Goal: Information Seeking & Learning: Learn about a topic

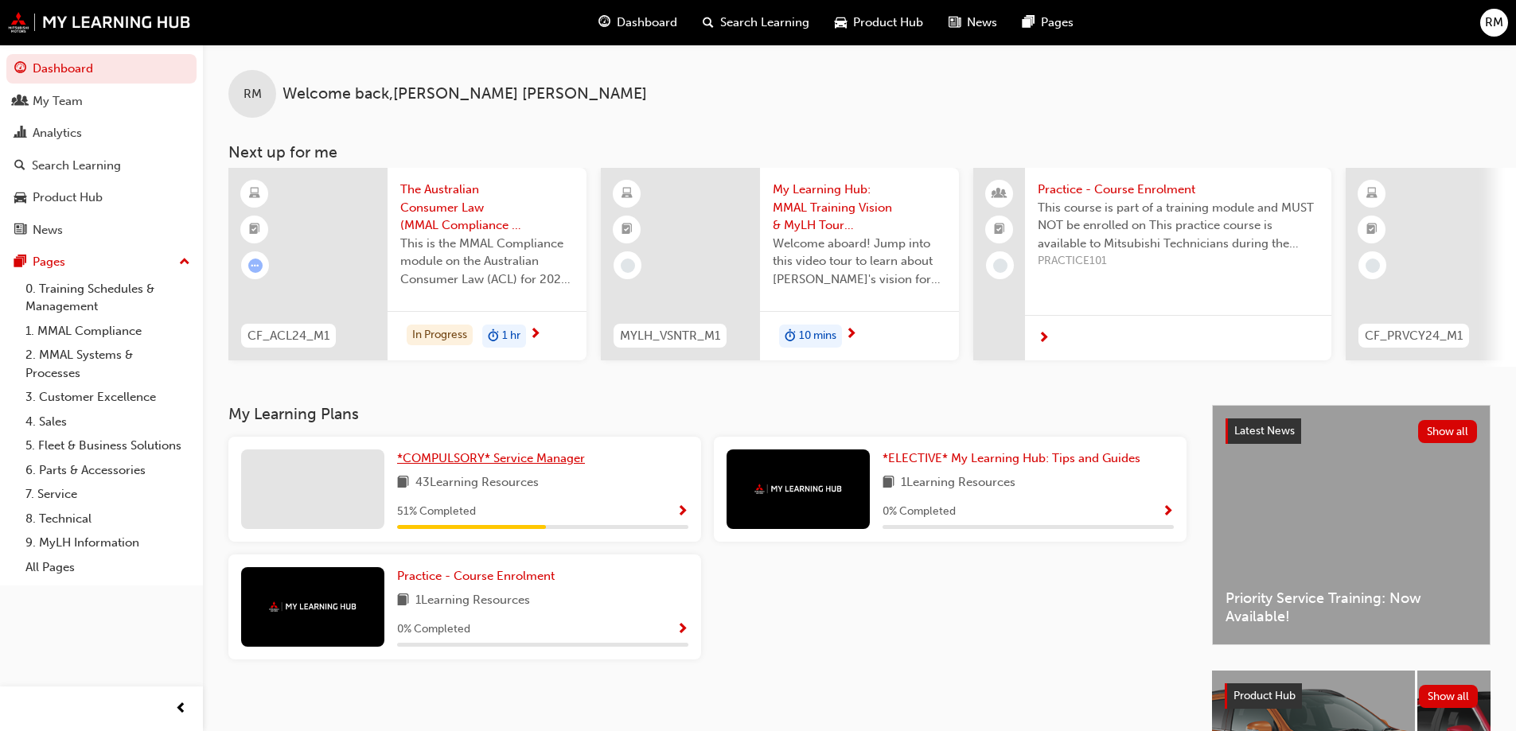
click at [499, 465] on span "*COMPULSORY* Service Manager" at bounding box center [491, 458] width 188 height 14
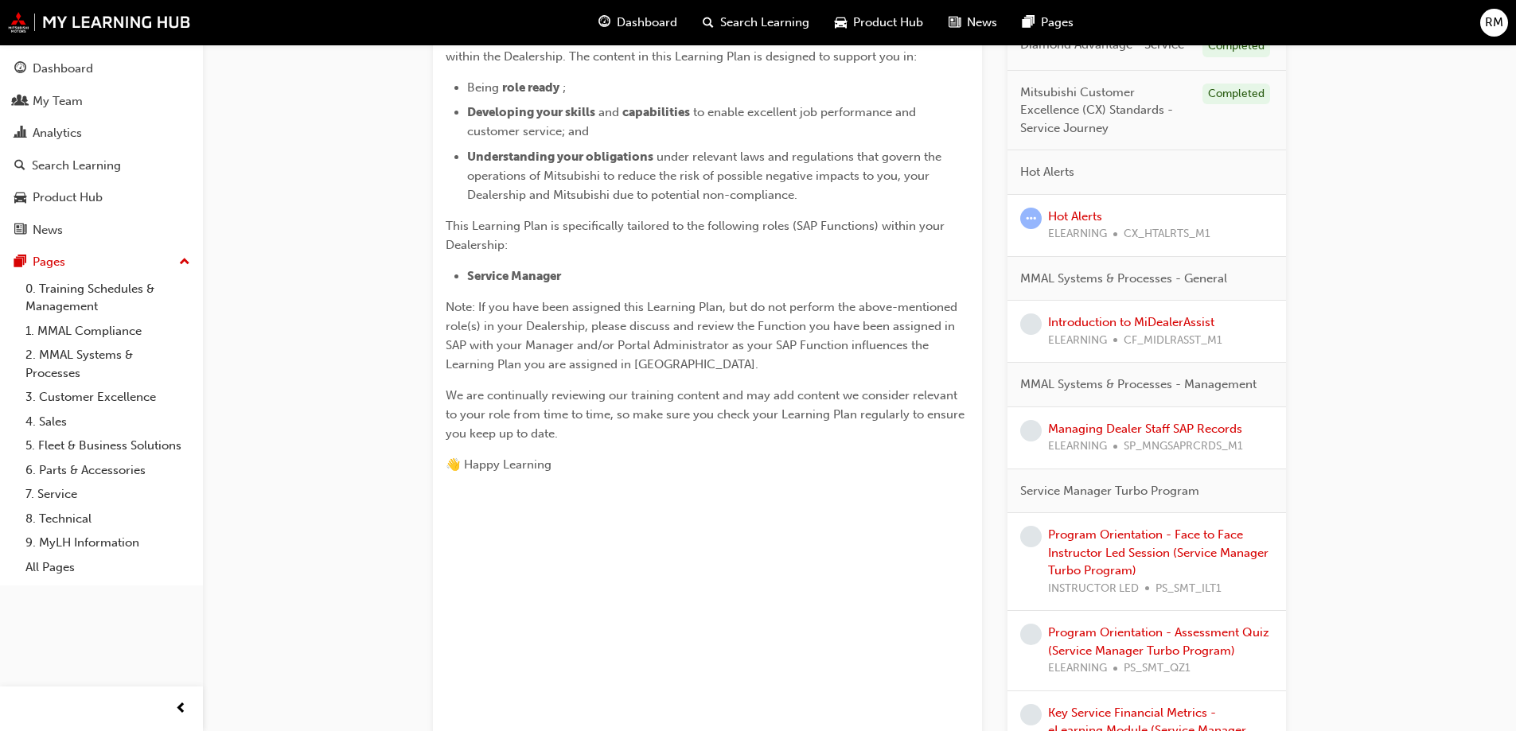
scroll to position [477, 0]
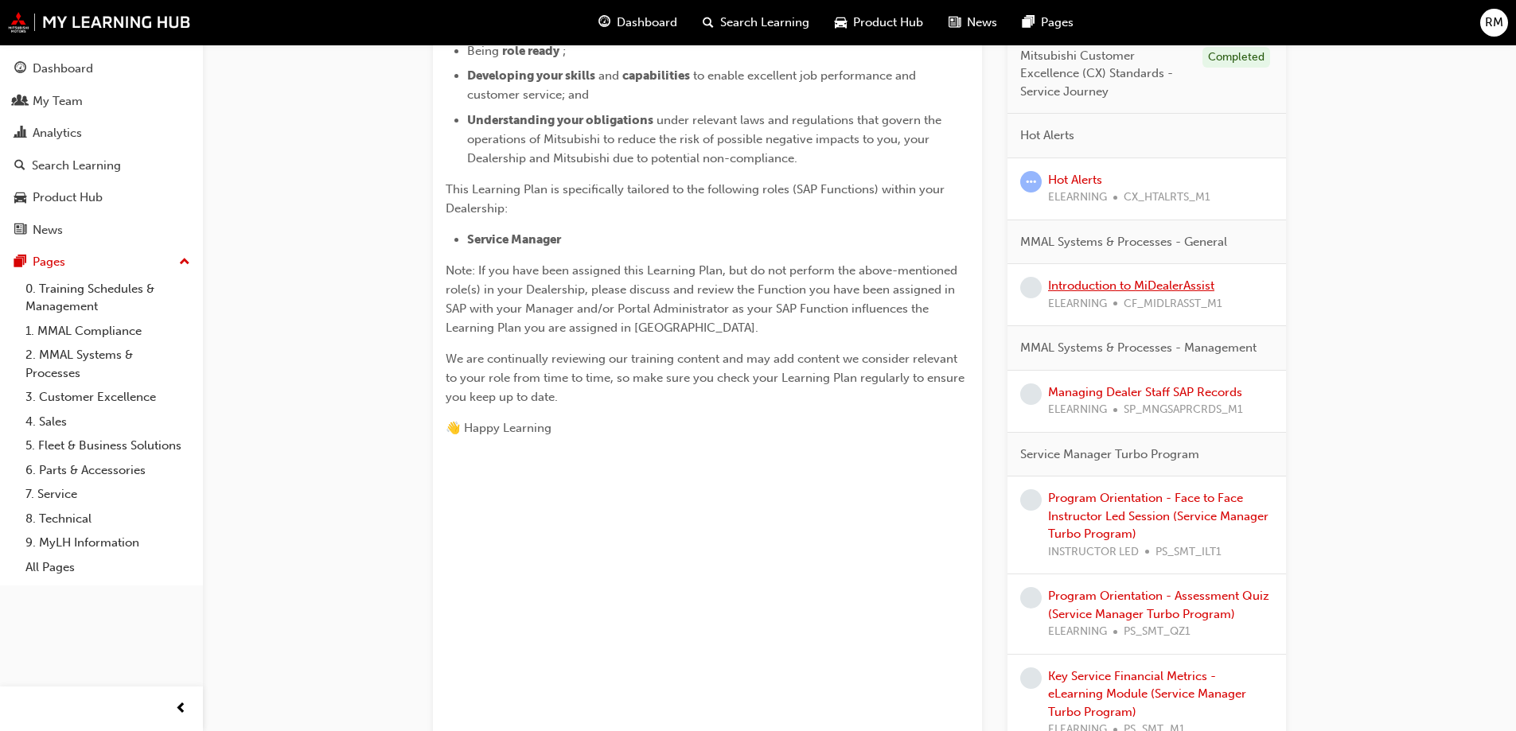
click at [1137, 290] on link "Introduction to MiDealerAssist" at bounding box center [1131, 285] width 166 height 14
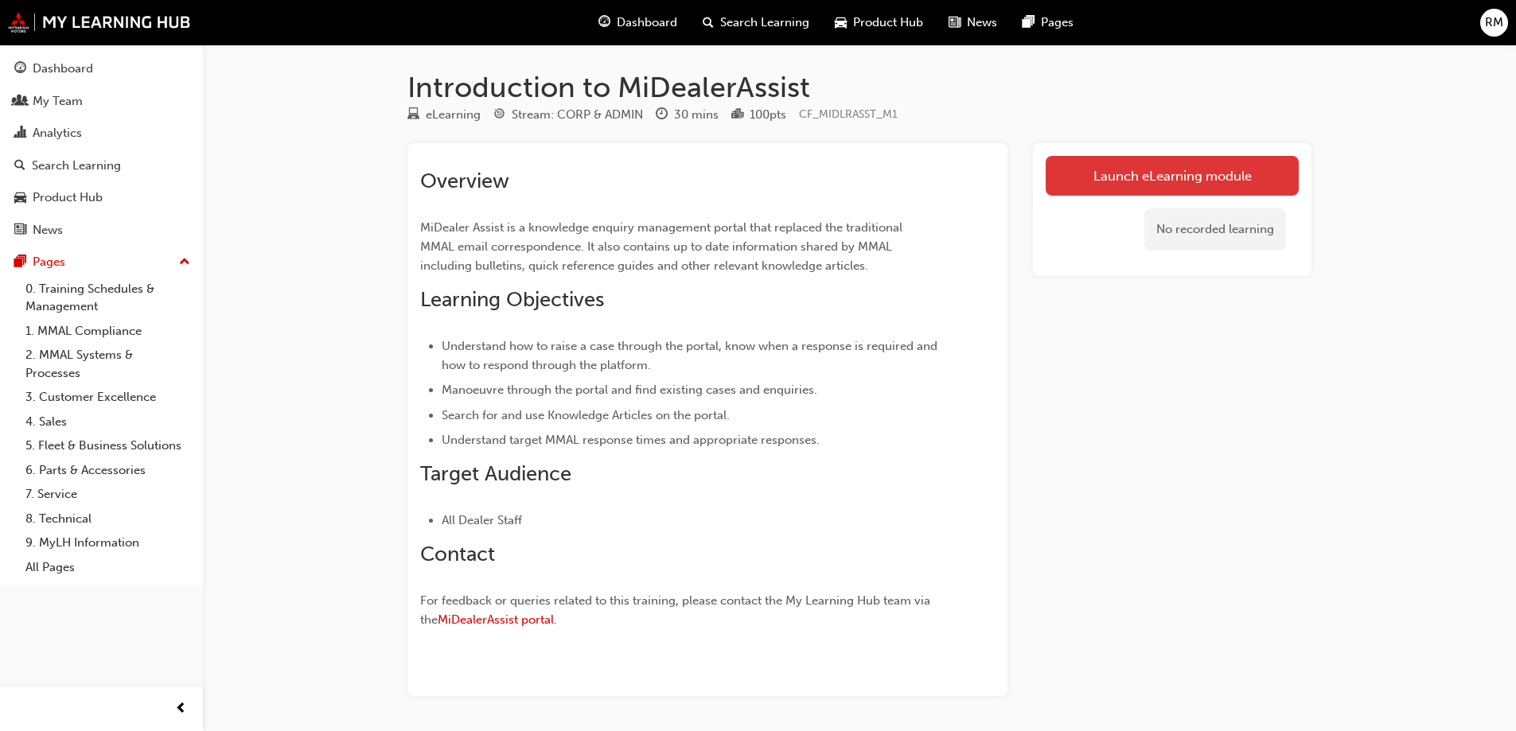
click at [1143, 180] on link "Launch eLearning module" at bounding box center [1171, 176] width 253 height 40
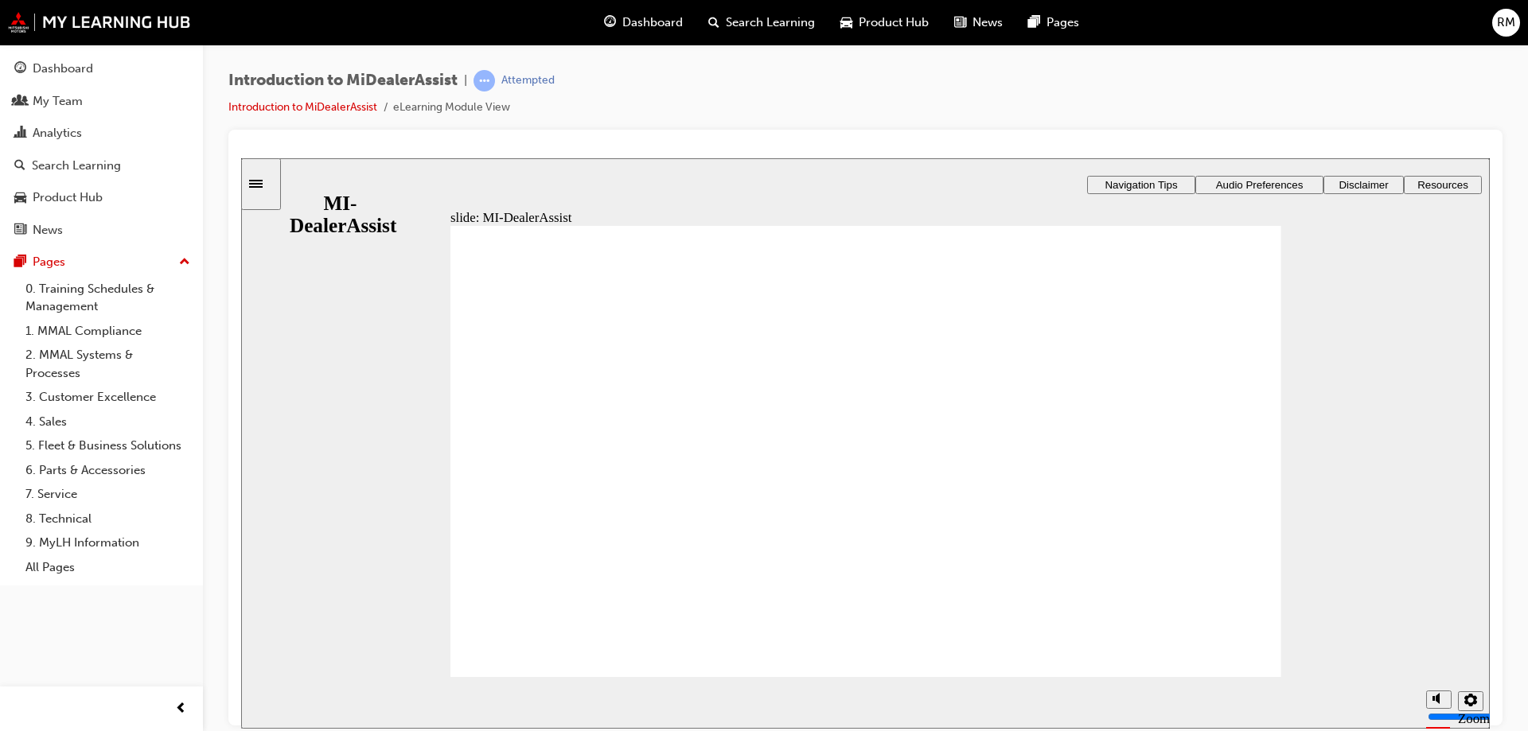
drag, startPoint x: 1093, startPoint y: 345, endPoint x: 1048, endPoint y: 355, distance: 46.3
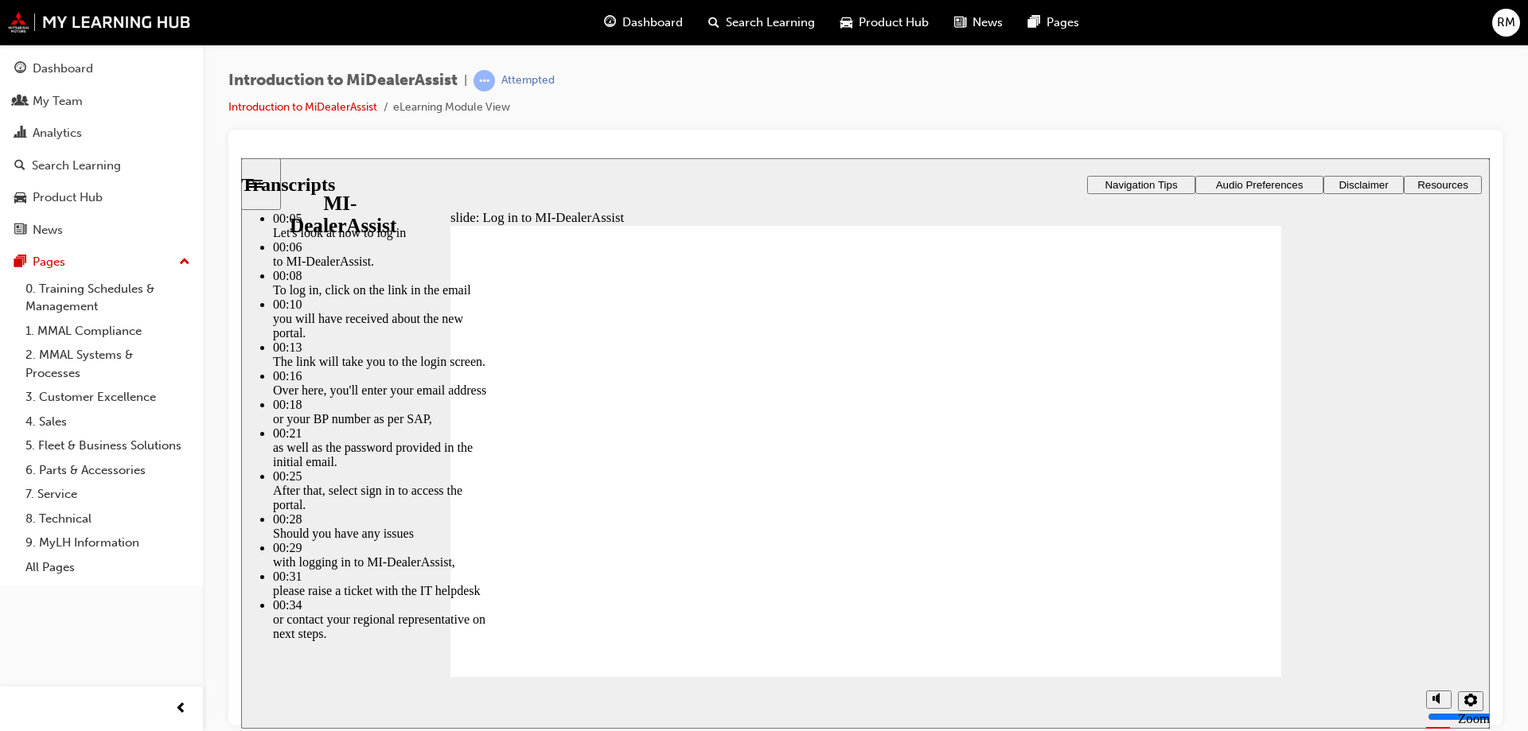
type input "42"
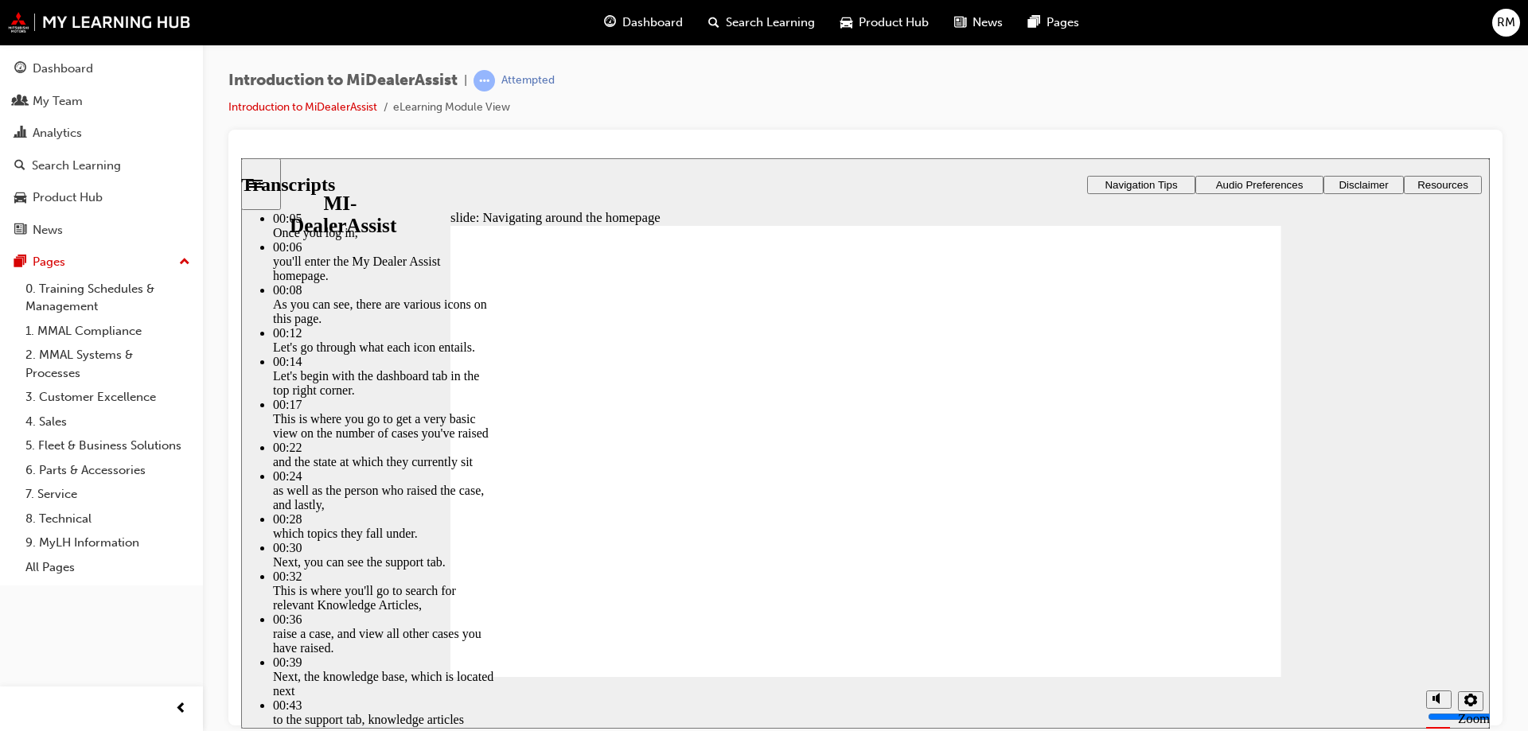
type input "144"
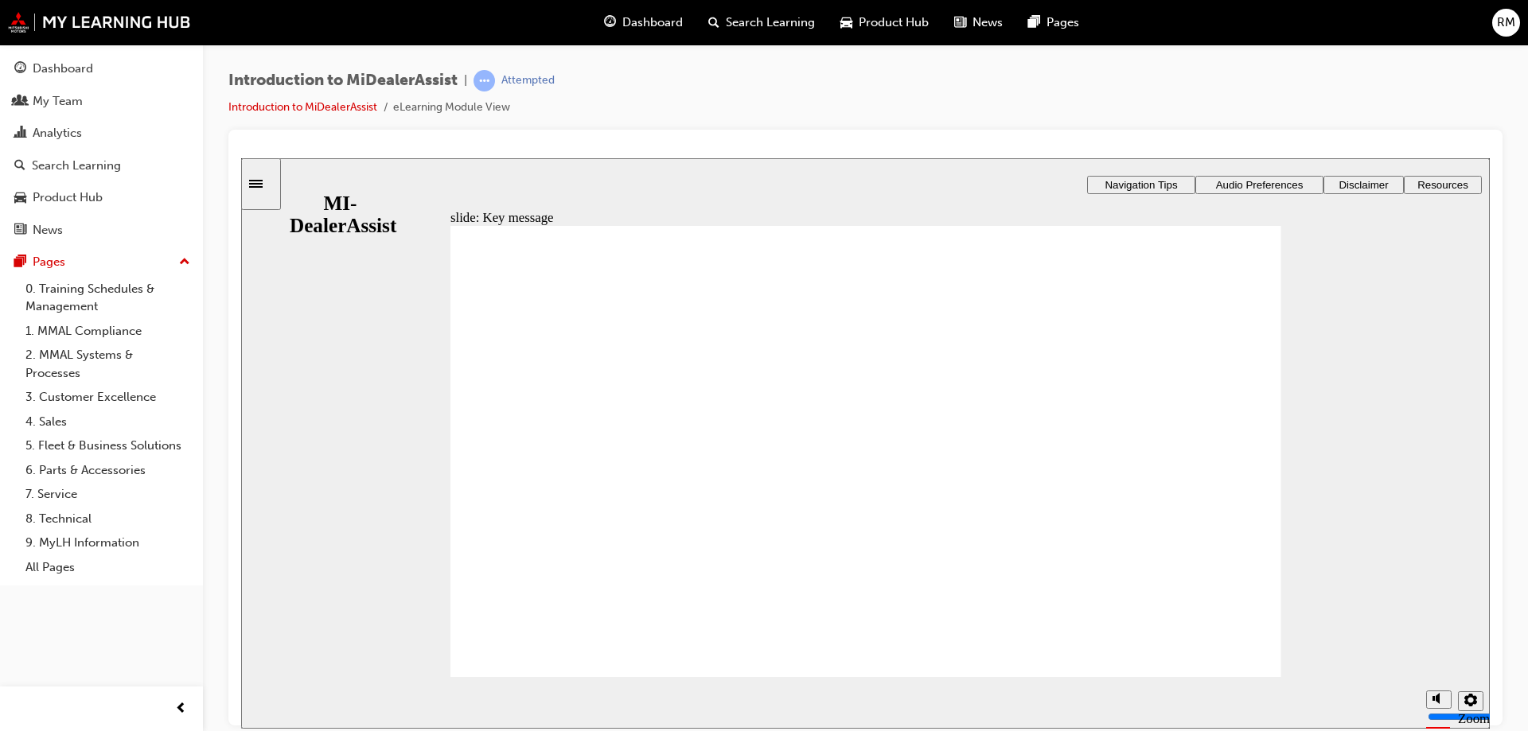
radio input "true"
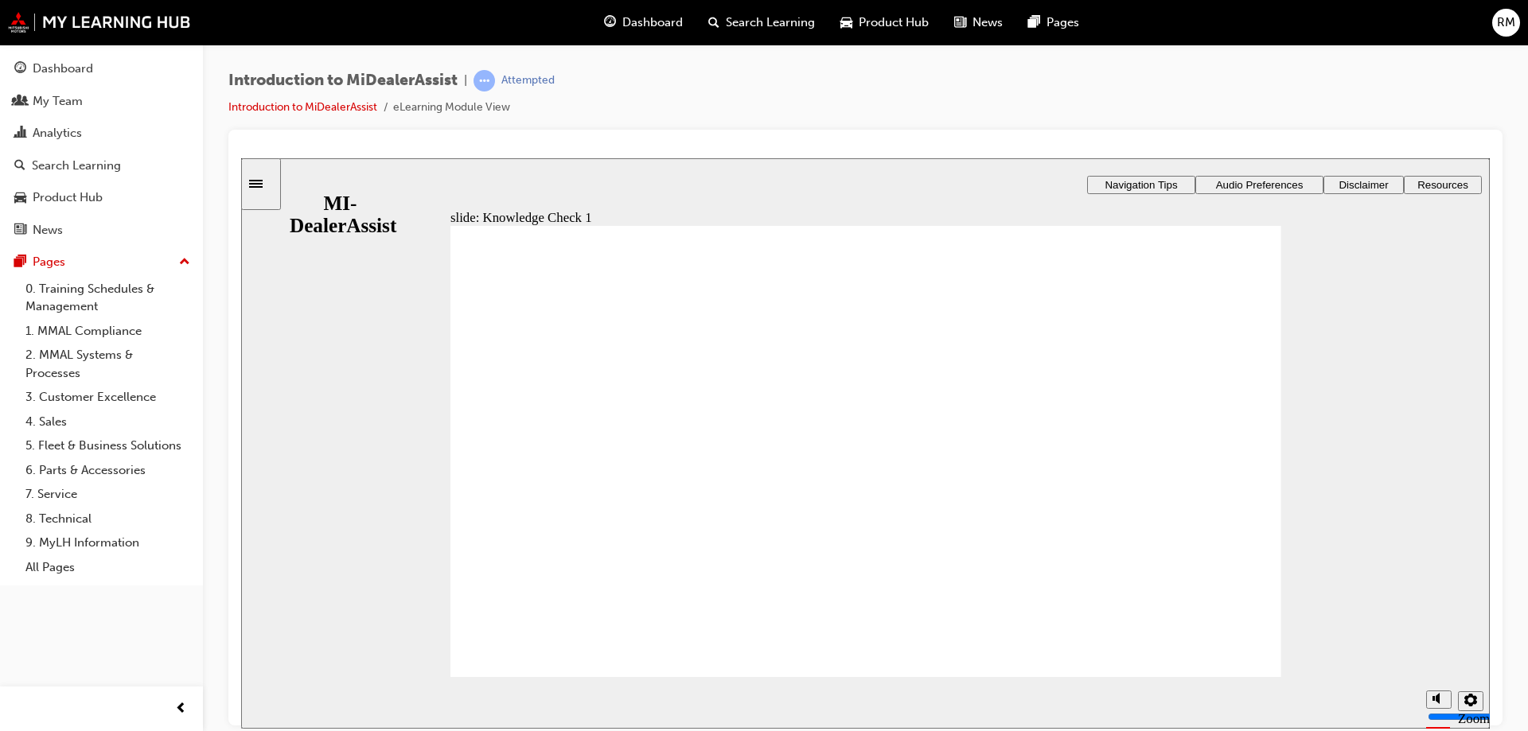
drag, startPoint x: 744, startPoint y: 529, endPoint x: 714, endPoint y: 540, distance: 32.2
drag, startPoint x: 714, startPoint y: 540, endPoint x: 707, endPoint y: 573, distance: 33.4
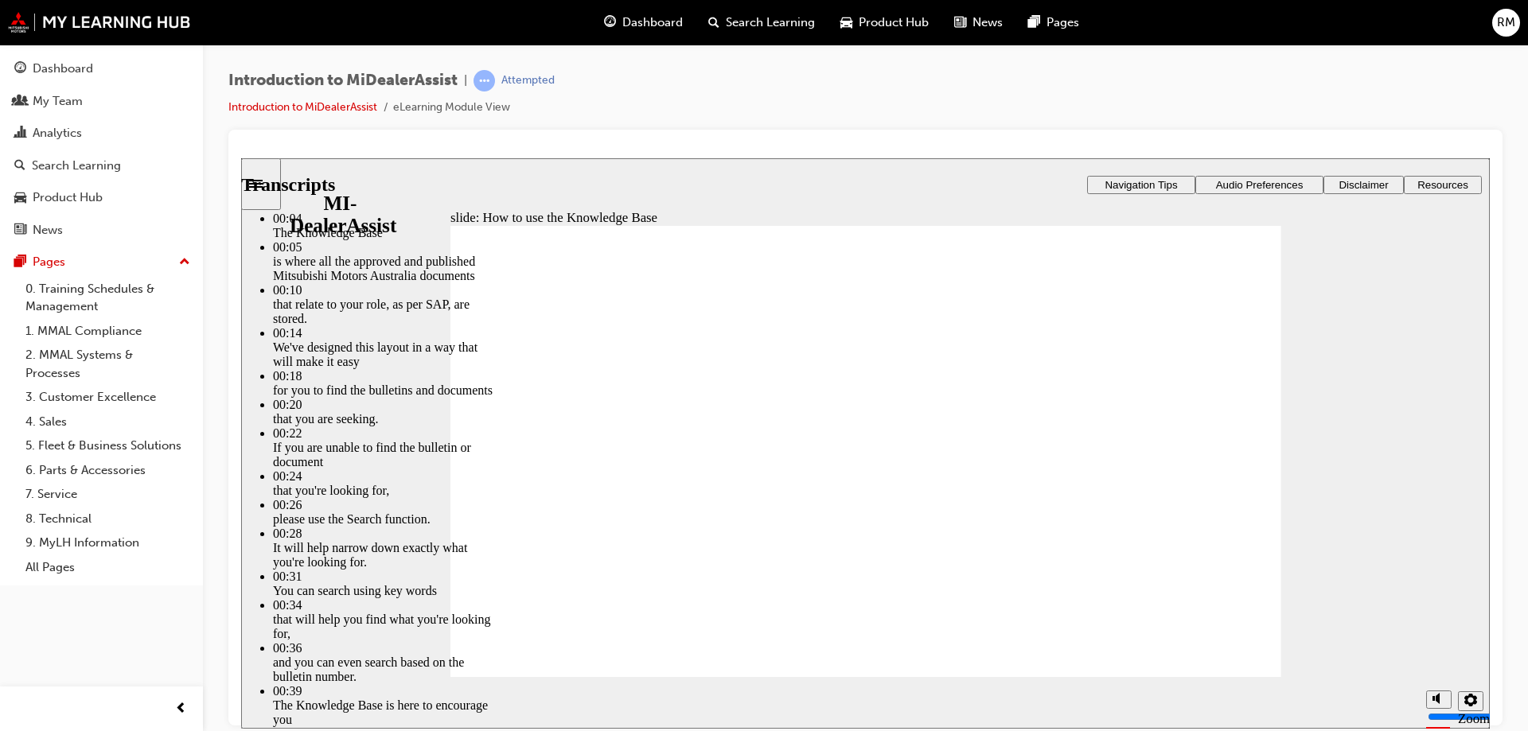
type input "51"
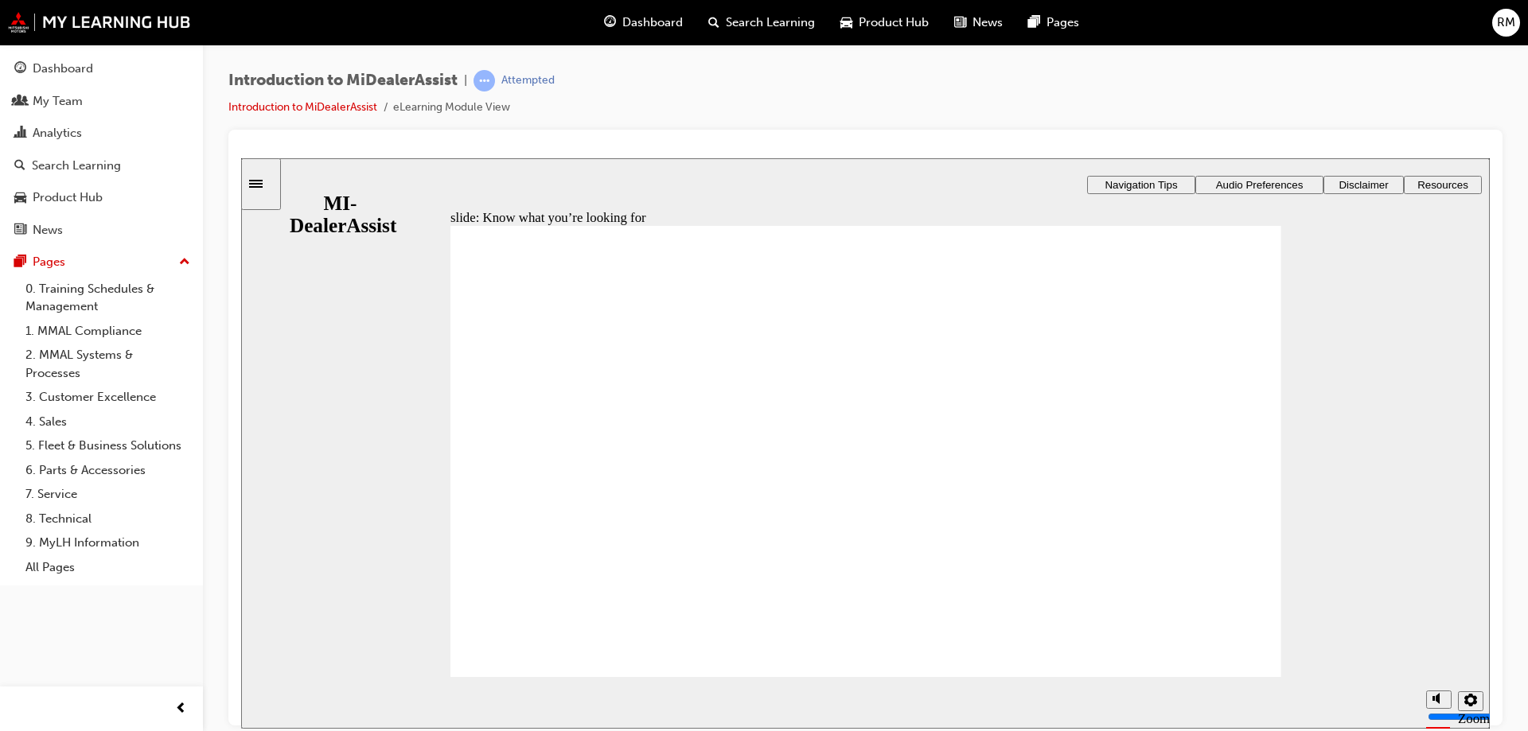
drag, startPoint x: 546, startPoint y: 384, endPoint x: 546, endPoint y: 407, distance: 23.1
drag, startPoint x: 539, startPoint y: 594, endPoint x: 551, endPoint y: 602, distance: 14.8
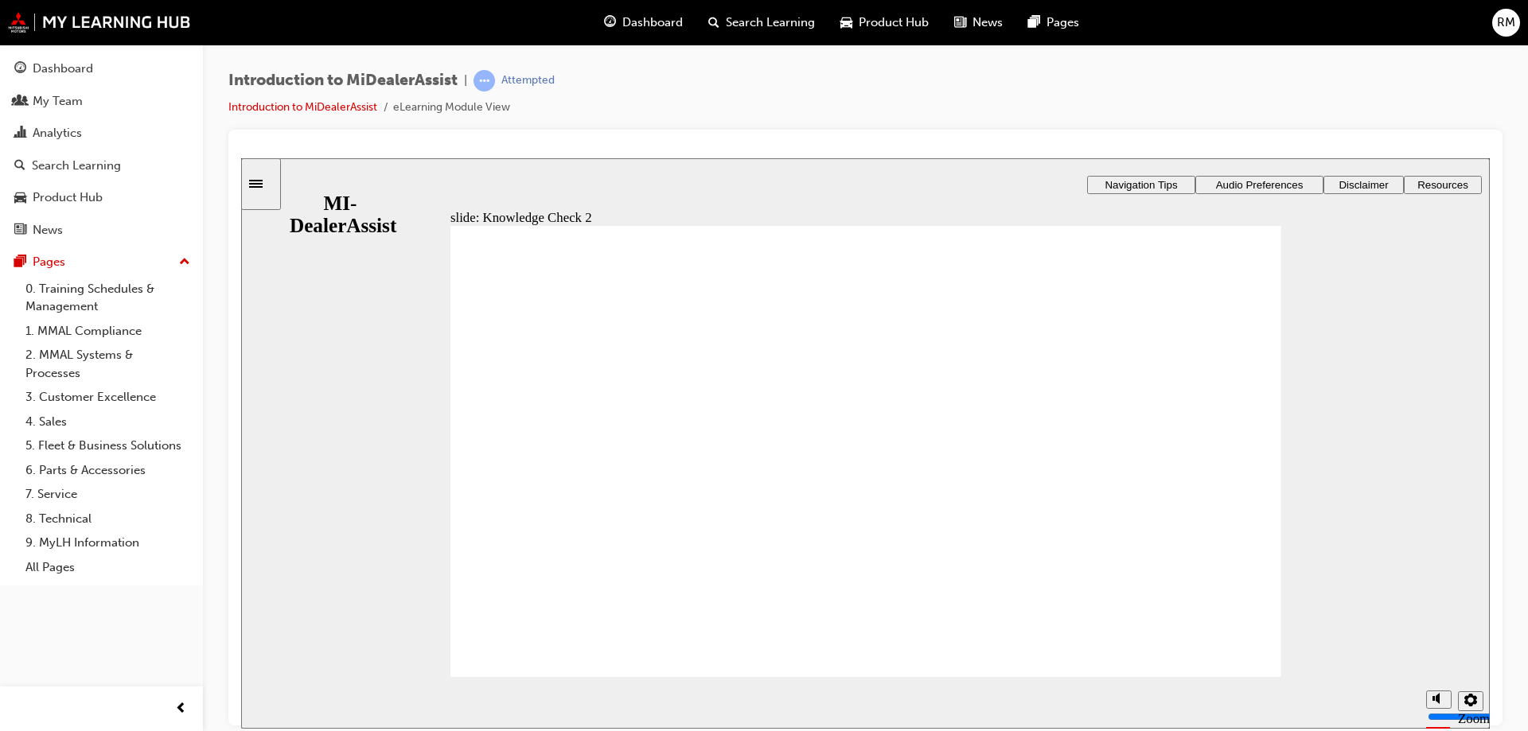
radio input "true"
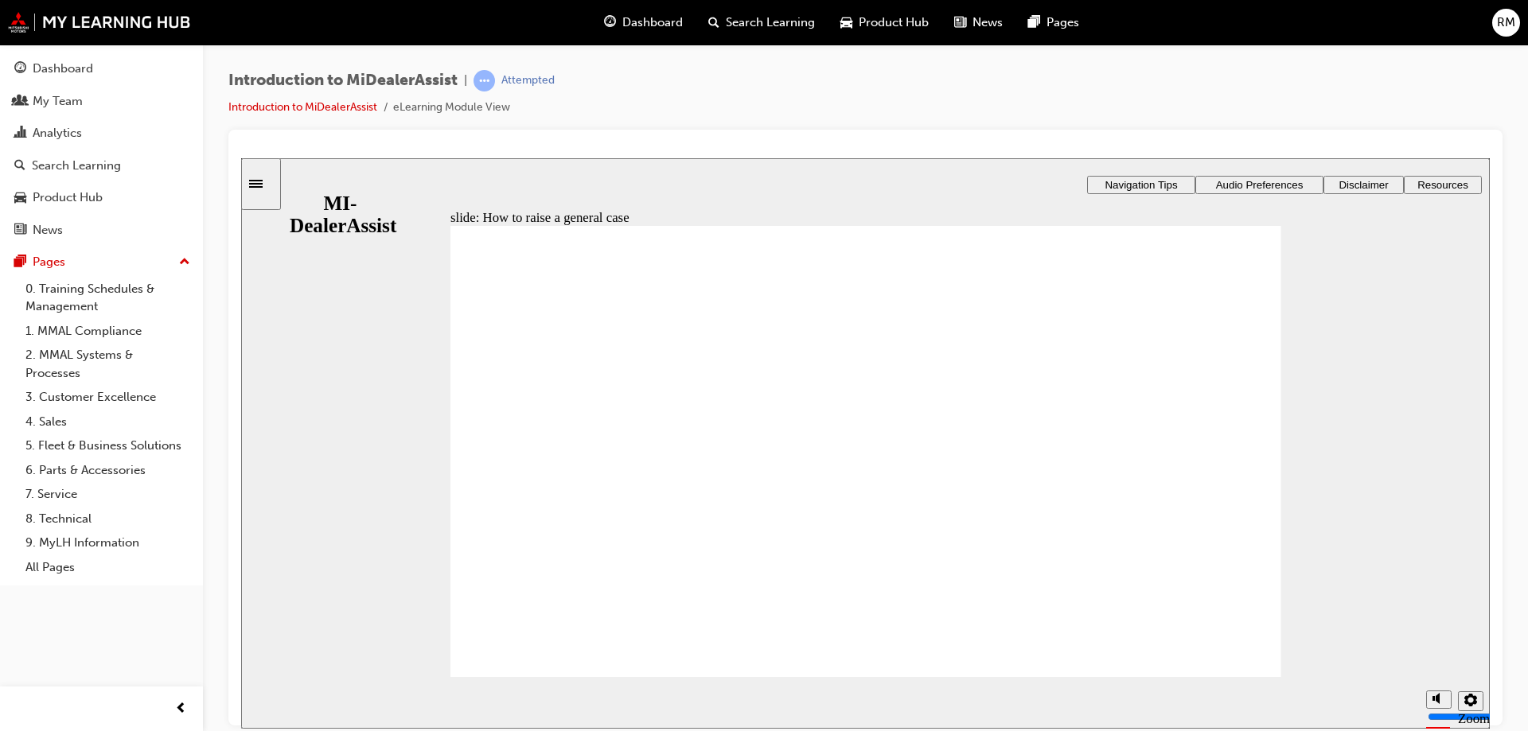
drag, startPoint x: 947, startPoint y: 443, endPoint x: 978, endPoint y: 442, distance: 31.0
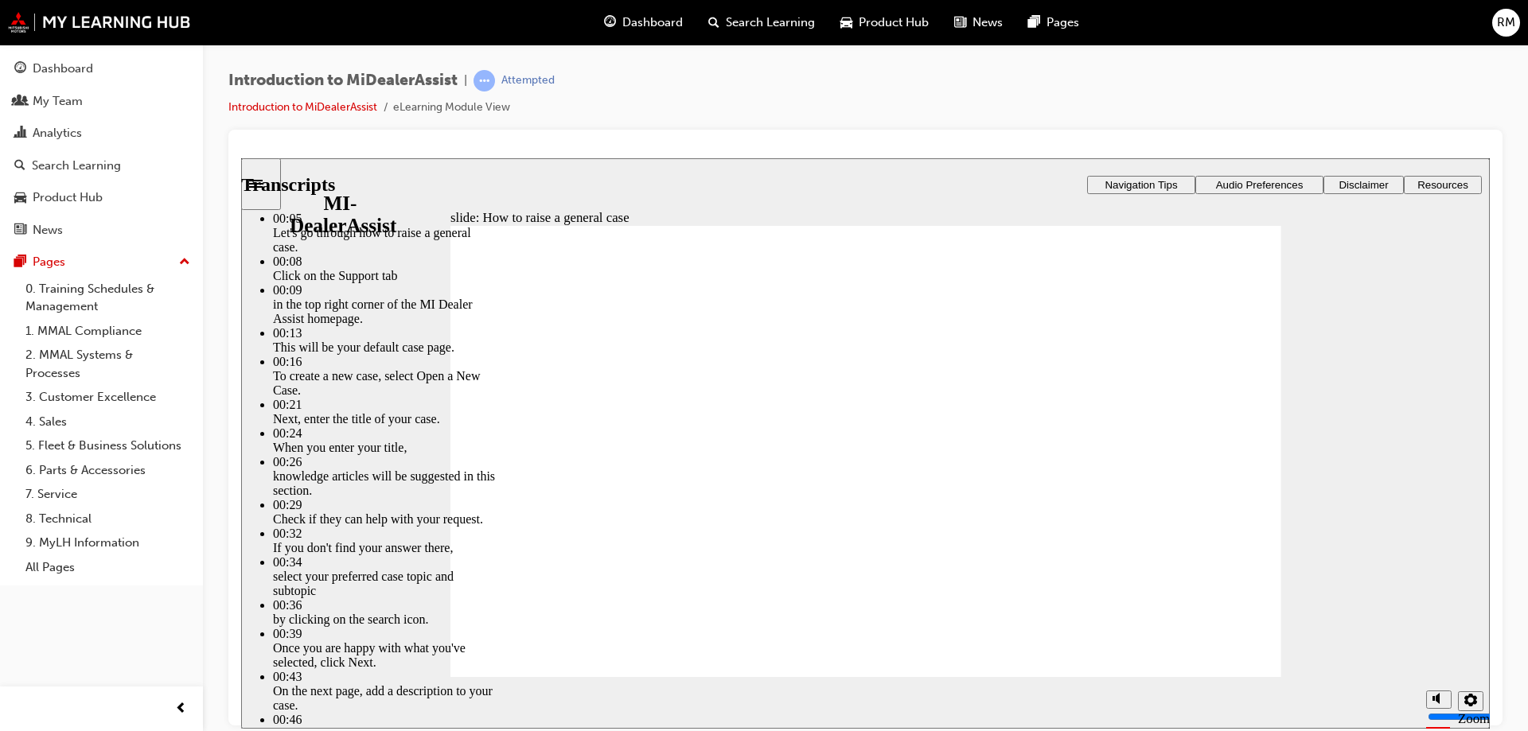
drag, startPoint x: 1250, startPoint y: 290, endPoint x: 1205, endPoint y: 348, distance: 74.3
type input "85"
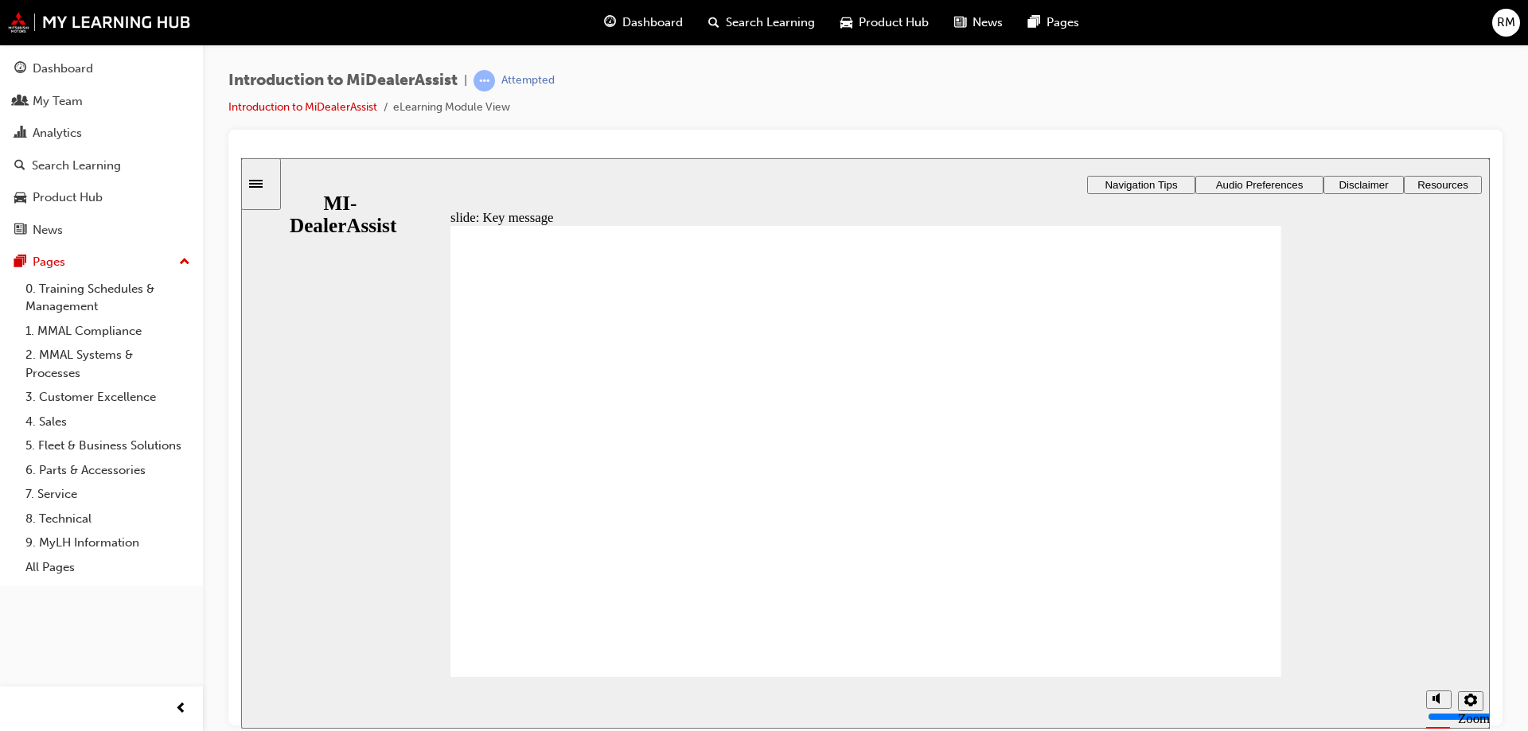
drag, startPoint x: 488, startPoint y: 321, endPoint x: 631, endPoint y: 325, distance: 143.3
checkbox input "true"
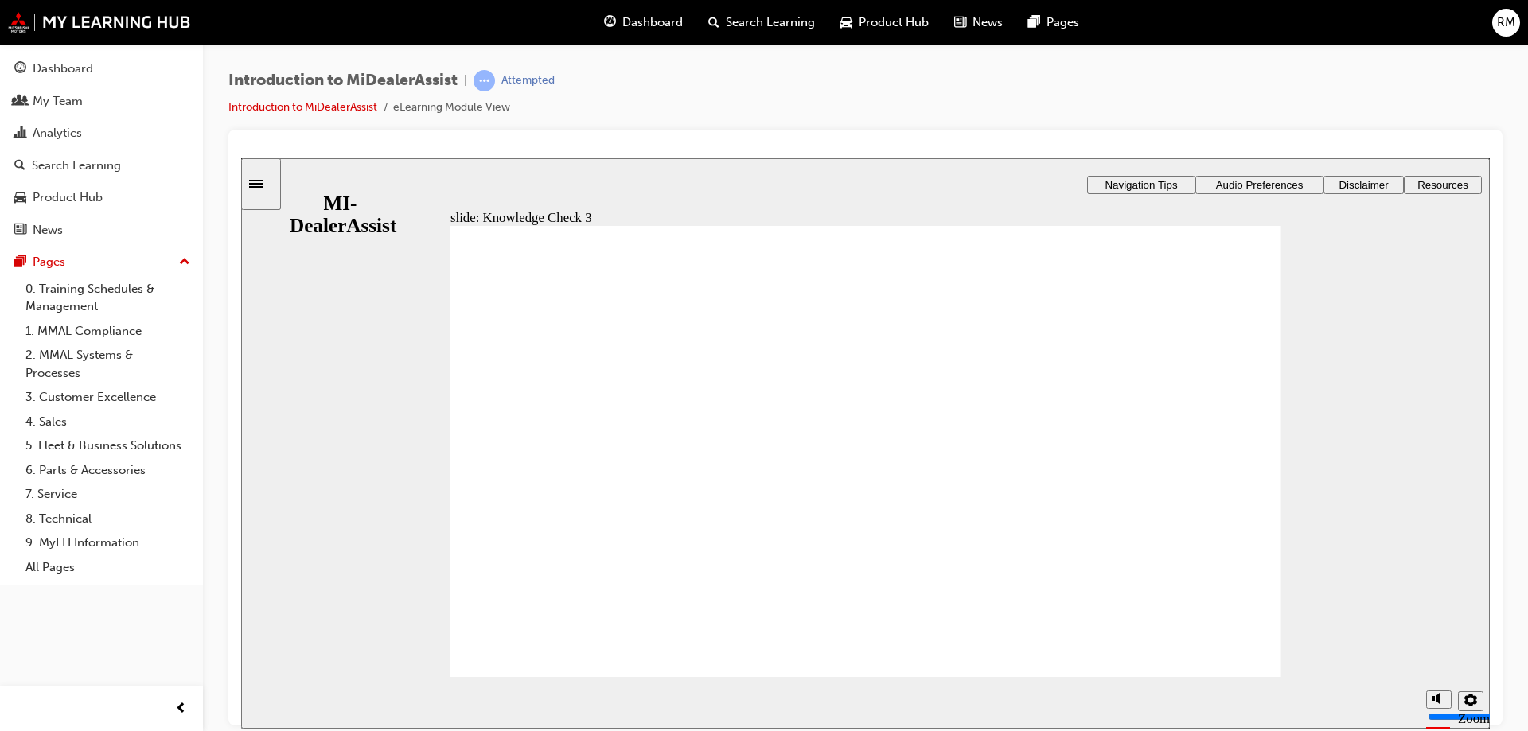
checkbox input "true"
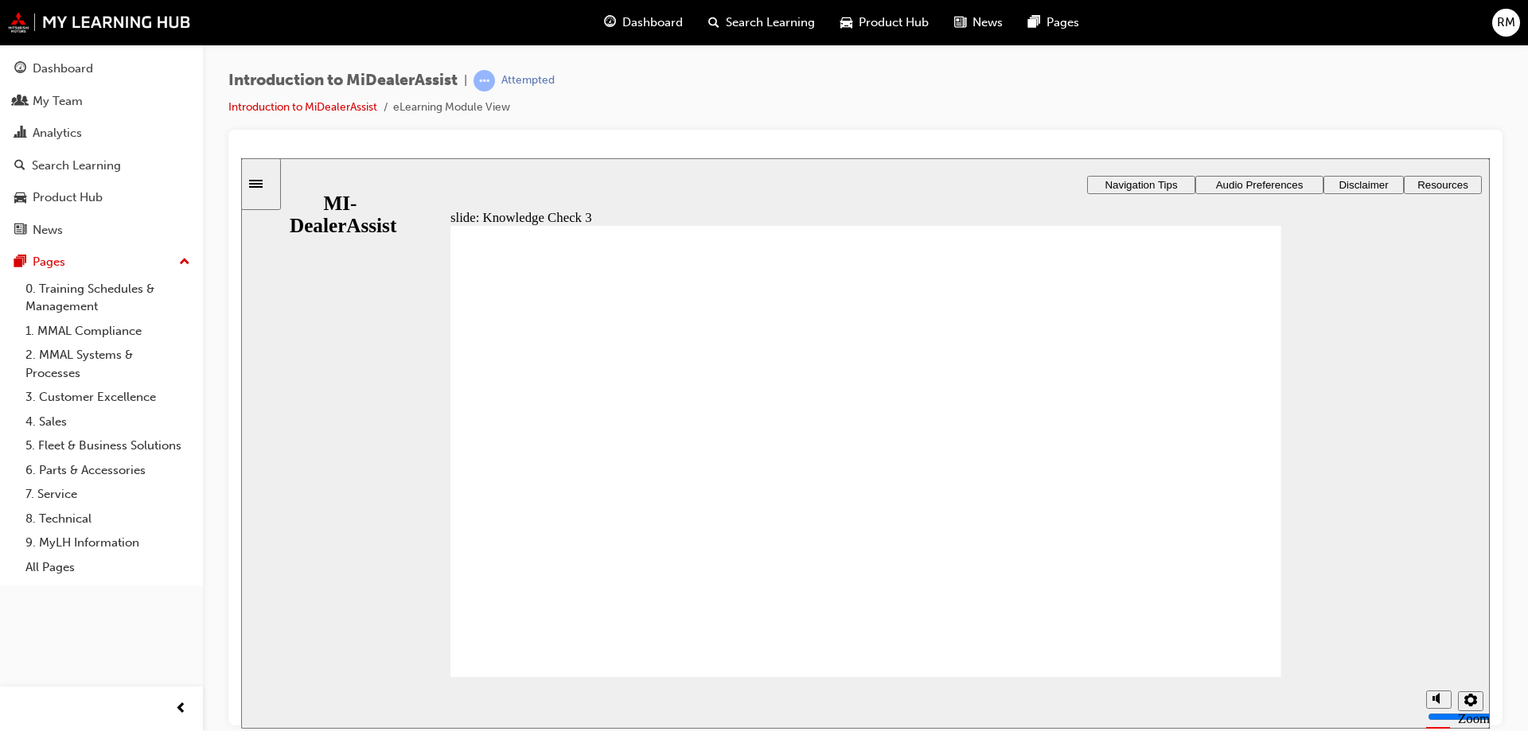
drag, startPoint x: 532, startPoint y: 672, endPoint x: 531, endPoint y: 660, distance: 11.2
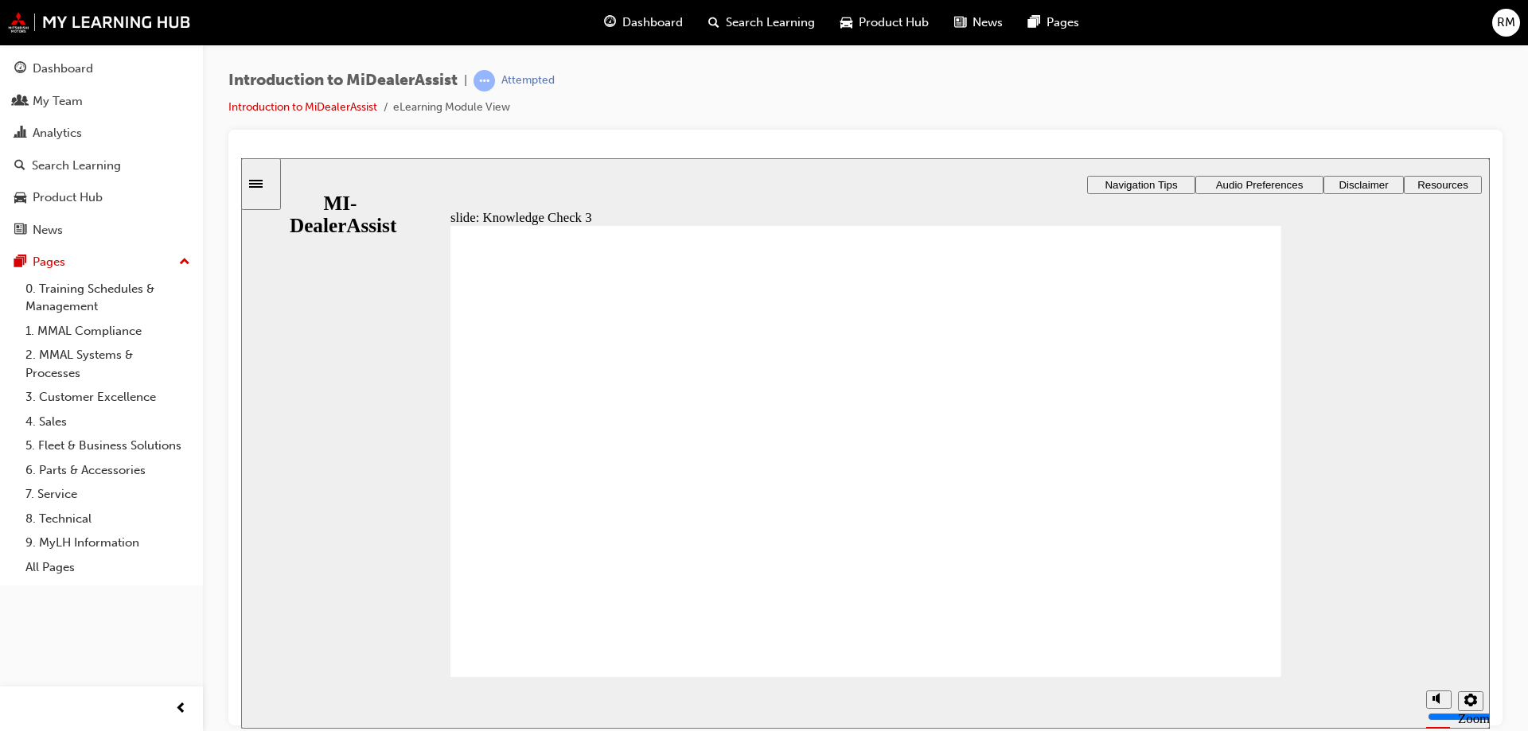
checkbox input "false"
